Goal: Task Accomplishment & Management: Complete application form

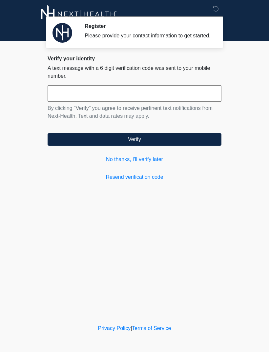
click at [82, 102] on input "text" at bounding box center [135, 93] width 174 height 16
click at [121, 145] on button "Verify" at bounding box center [135, 139] width 174 height 12
click at [166, 102] on input "*****" at bounding box center [135, 93] width 174 height 16
type input "******"
click at [117, 142] on button "Verify" at bounding box center [135, 139] width 174 height 12
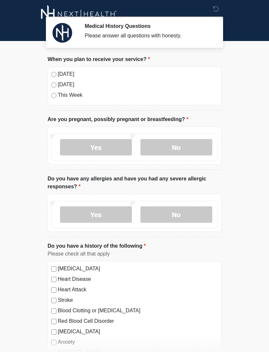
click at [50, 77] on div "[DATE] [DATE] This Week" at bounding box center [135, 86] width 174 height 39
click at [53, 78] on div "[DATE] [DATE] This Week" at bounding box center [135, 86] width 174 height 39
click at [186, 149] on label "No" at bounding box center [176, 147] width 72 height 16
click at [183, 220] on label "No" at bounding box center [176, 214] width 72 height 16
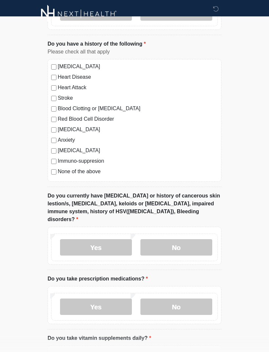
click at [180, 240] on label "No" at bounding box center [176, 247] width 72 height 16
click at [189, 298] on label "No" at bounding box center [176, 306] width 72 height 16
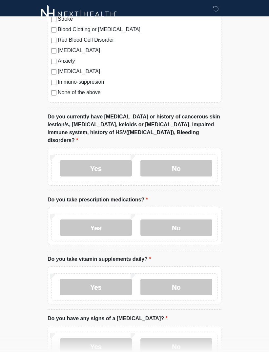
scroll to position [328, 0]
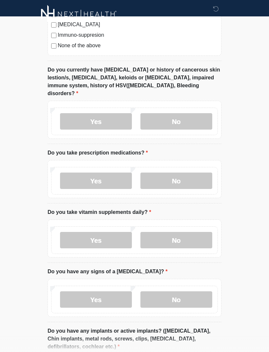
click at [100, 237] on label "Yes" at bounding box center [96, 240] width 72 height 16
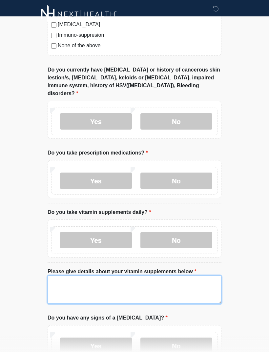
click at [143, 283] on textarea "Please give details about your vitamin supplements below" at bounding box center [135, 289] width 174 height 28
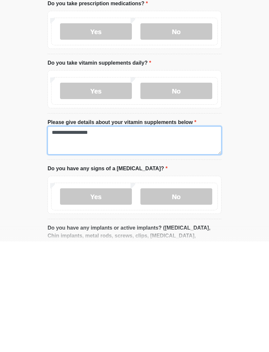
type textarea "**********"
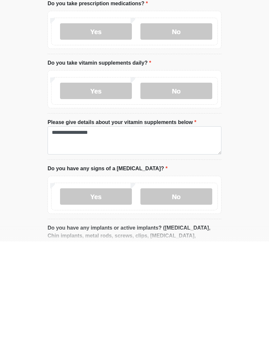
click at [189, 299] on label "No" at bounding box center [176, 307] width 72 height 16
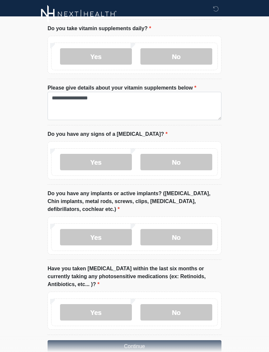
scroll to position [517, 0]
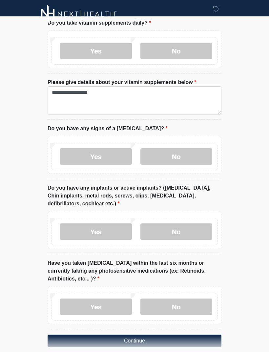
click at [184, 223] on label "No" at bounding box center [176, 231] width 72 height 16
click at [182, 298] on label "No" at bounding box center [176, 306] width 72 height 16
click at [162, 334] on button "Continue" at bounding box center [135, 340] width 174 height 12
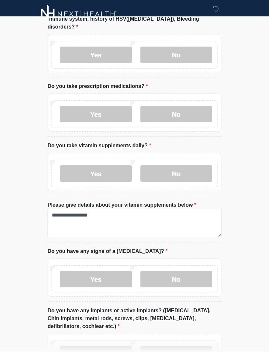
scroll to position [401, 0]
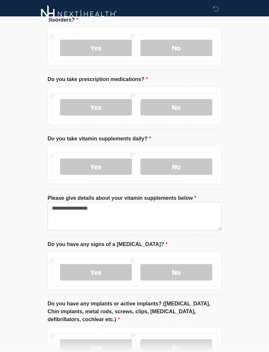
click at [188, 267] on label "No" at bounding box center [176, 272] width 72 height 16
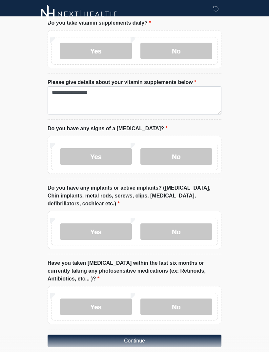
click at [165, 334] on button "Continue" at bounding box center [135, 340] width 174 height 12
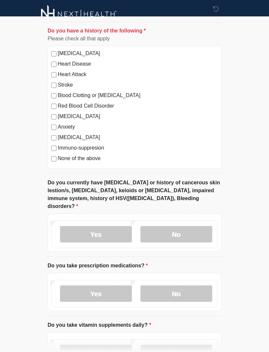
click at [50, 159] on div "[MEDICAL_DATA] Heart Disease Heart Attack Stroke Blood Clotting or [MEDICAL_DAT…" at bounding box center [135, 107] width 174 height 123
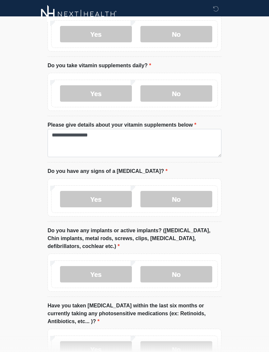
scroll to position [517, 0]
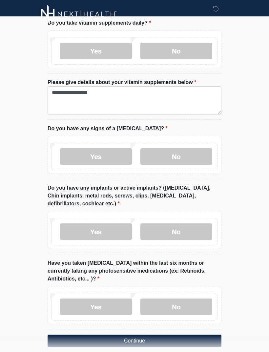
click at [135, 334] on button "Continue" at bounding box center [135, 340] width 174 height 12
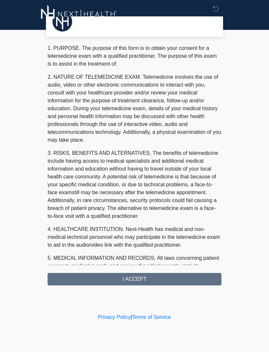
scroll to position [0, 0]
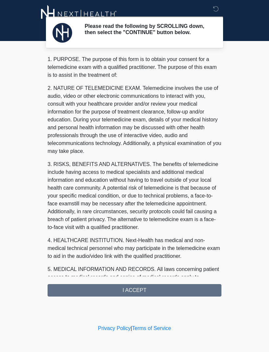
click at [133, 290] on div "1. PURPOSE. The purpose of this form is to obtain your consent for a telemedici…" at bounding box center [135, 175] width 174 height 241
click at [126, 294] on div "1. PURPOSE. The purpose of this form is to obtain your consent for a telemedici…" at bounding box center [135, 175] width 174 height 241
click at [121, 290] on div "1. PURPOSE. The purpose of this form is to obtain your consent for a telemedici…" at bounding box center [135, 175] width 174 height 241
click at [103, 300] on div "Please read the following by SCROLLING down, then select the "CONTINUE" button …" at bounding box center [134, 162] width 197 height 310
click at [183, 287] on div "1. PURPOSE. The purpose of this form is to obtain your consent for a telemedici…" at bounding box center [135, 175] width 174 height 241
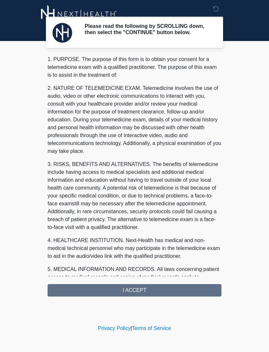
click at [179, 290] on div "1. PURPOSE. The purpose of this form is to obtain your consent for a telemedici…" at bounding box center [135, 175] width 174 height 241
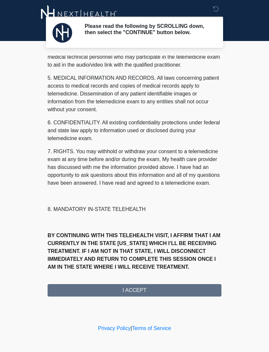
scroll to position [199, 0]
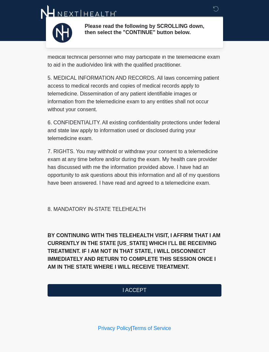
click at [172, 294] on button "I ACCEPT" at bounding box center [135, 290] width 174 height 12
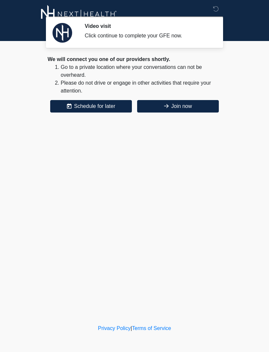
click at [188, 105] on button "Join now" at bounding box center [178, 106] width 82 height 12
